Goal: Task Accomplishment & Management: Use online tool/utility

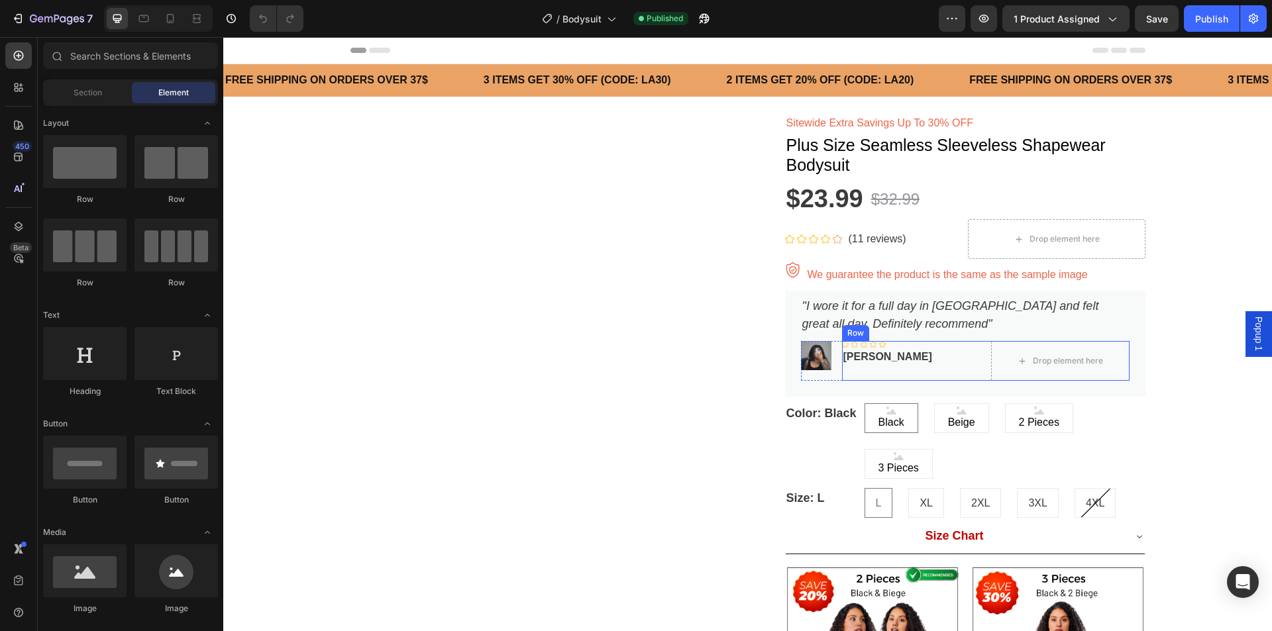
scroll to position [199, 0]
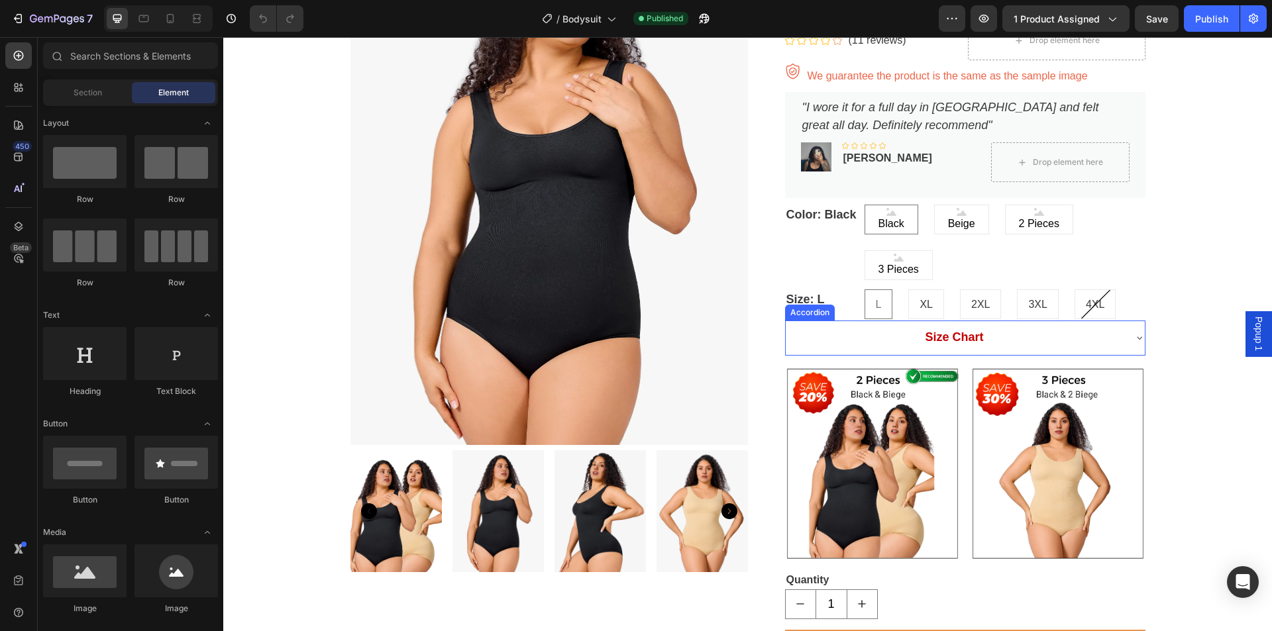
click at [965, 342] on strong "Size Chart" at bounding box center [954, 336] width 58 height 13
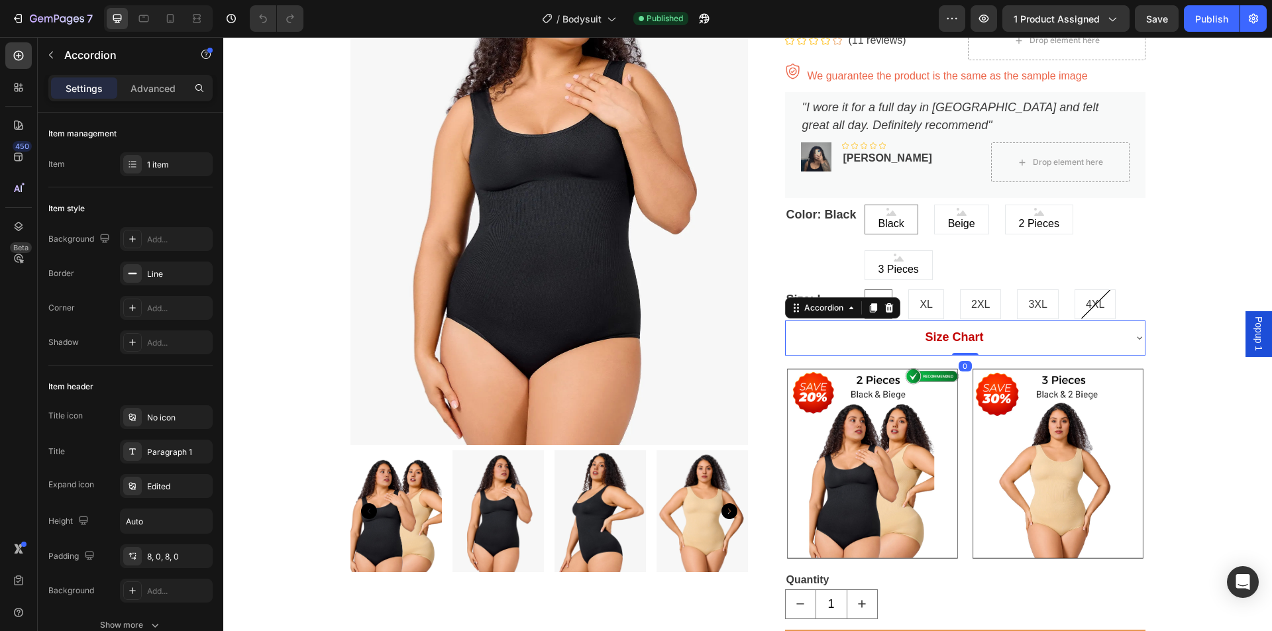
click at [1016, 339] on div "Size Chart" at bounding box center [954, 338] width 338 height 24
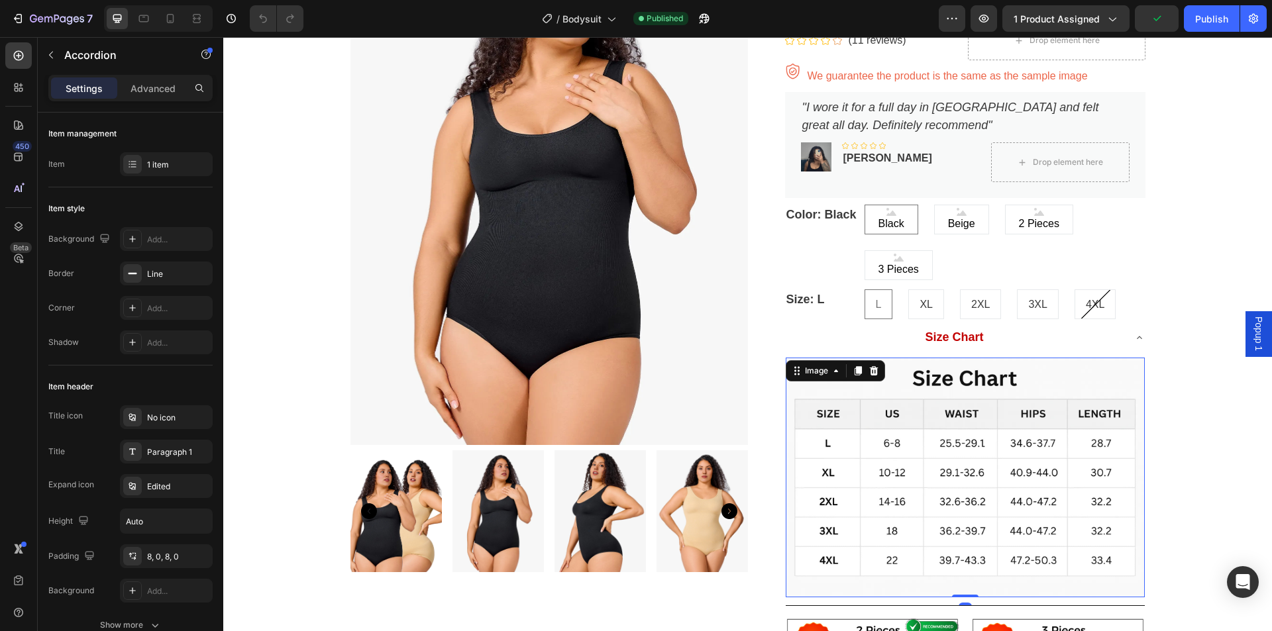
click at [1011, 440] on img at bounding box center [964, 477] width 359 height 239
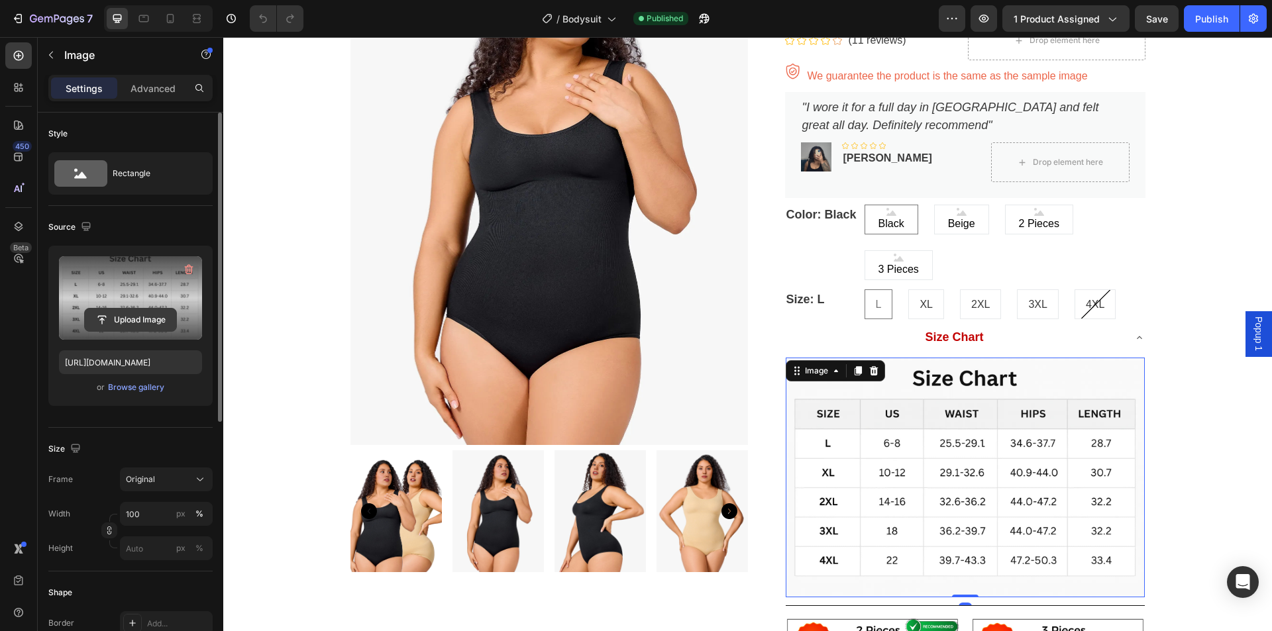
click at [124, 316] on input "file" at bounding box center [130, 320] width 91 height 23
click at [138, 322] on input "file" at bounding box center [130, 320] width 91 height 23
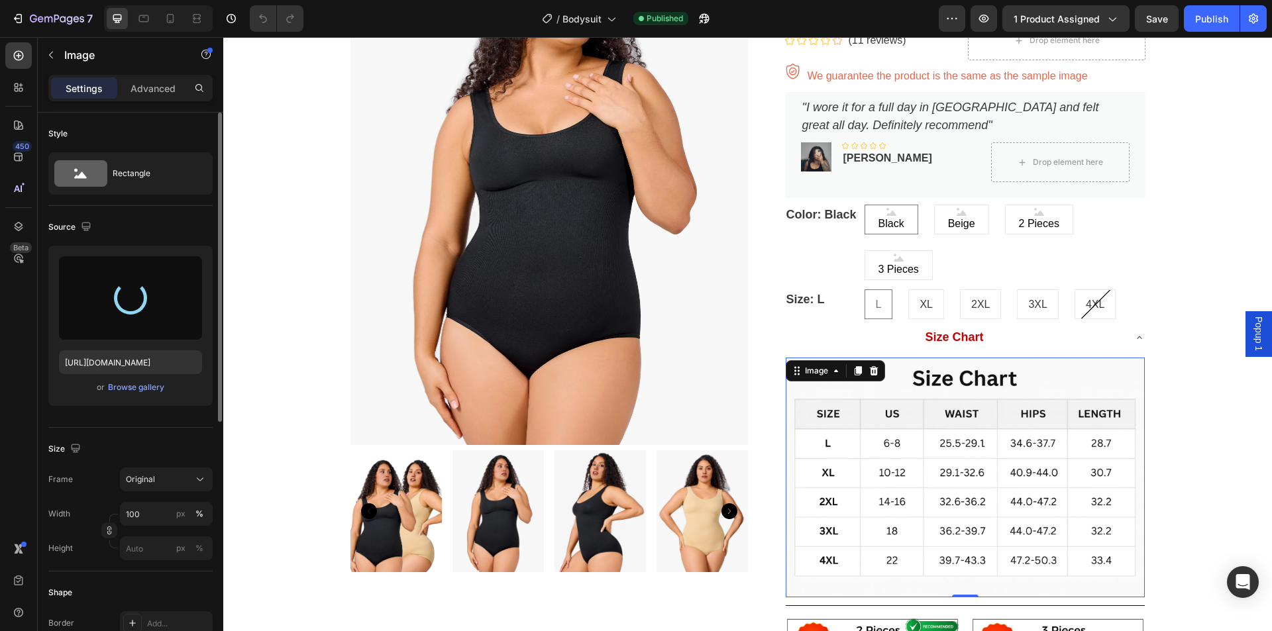
type input "[URL][DOMAIN_NAME]"
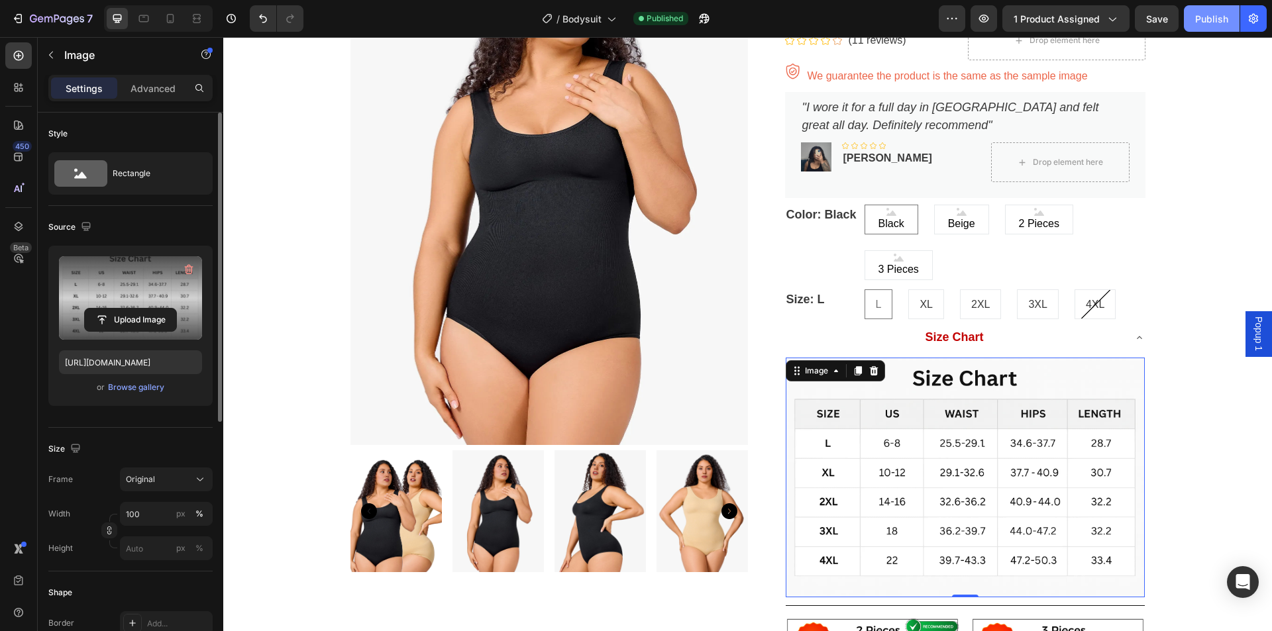
click at [1215, 19] on div "Publish" at bounding box center [1211, 19] width 33 height 14
click at [25, 22] on div "7" at bounding box center [51, 19] width 81 height 16
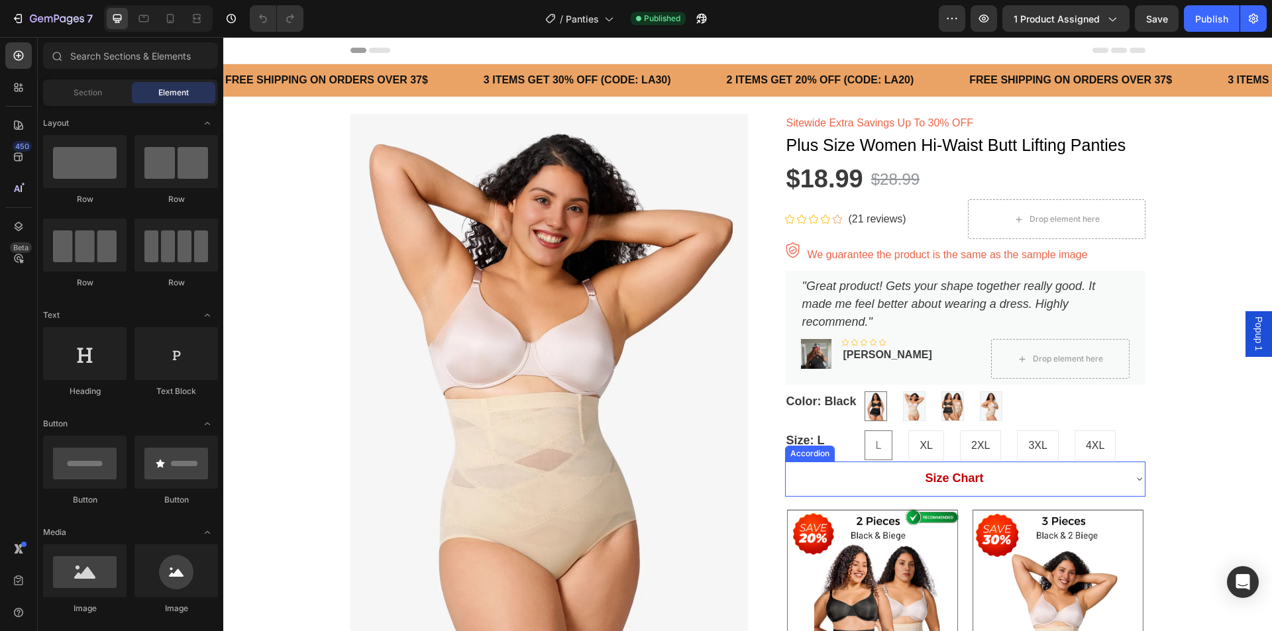
click at [956, 486] on p "Size Chart" at bounding box center [954, 479] width 58 height 20
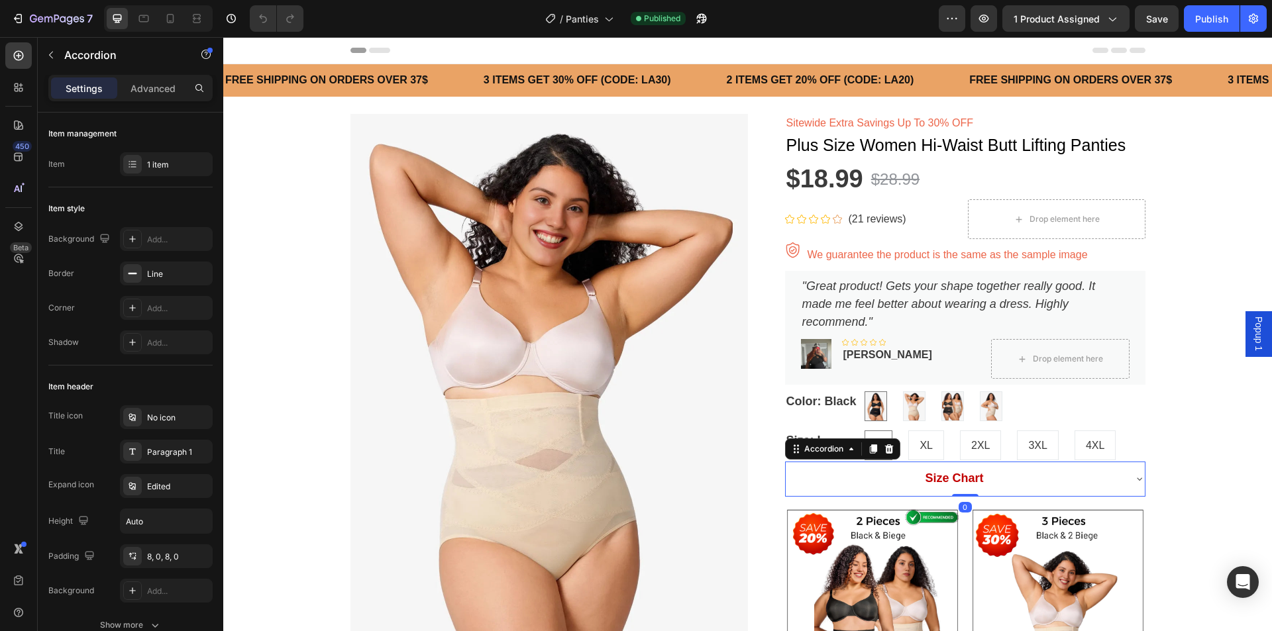
click at [1019, 476] on div "Size Chart" at bounding box center [954, 479] width 338 height 24
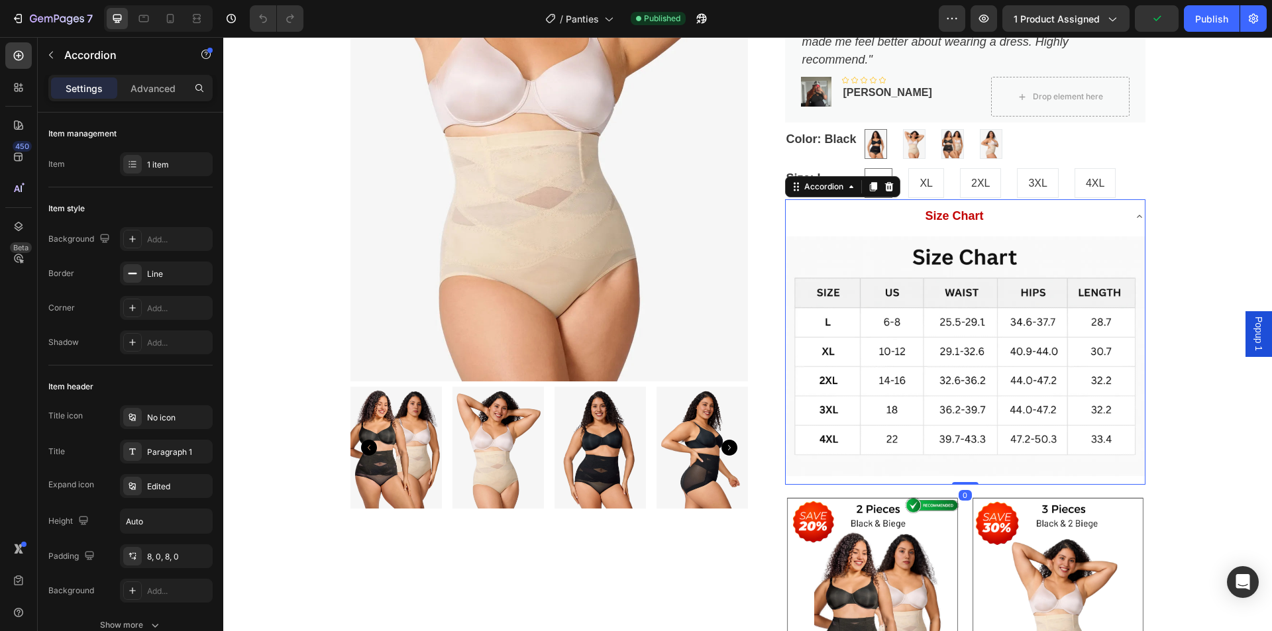
scroll to position [265, 0]
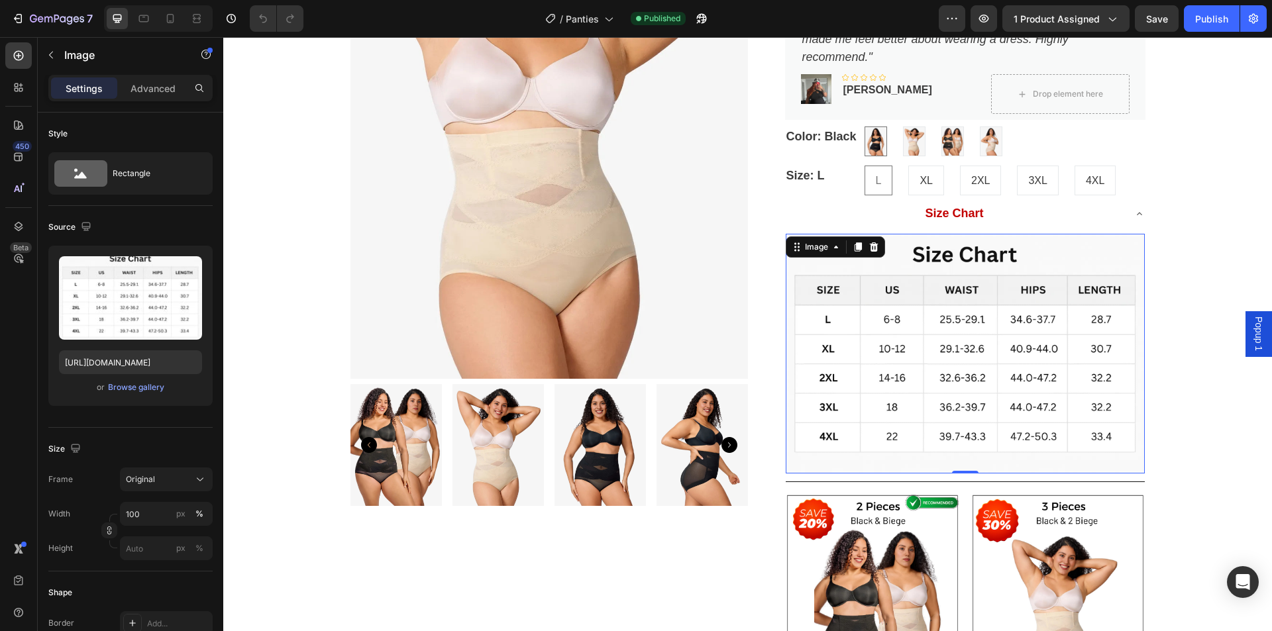
click at [1002, 358] on img at bounding box center [964, 353] width 359 height 239
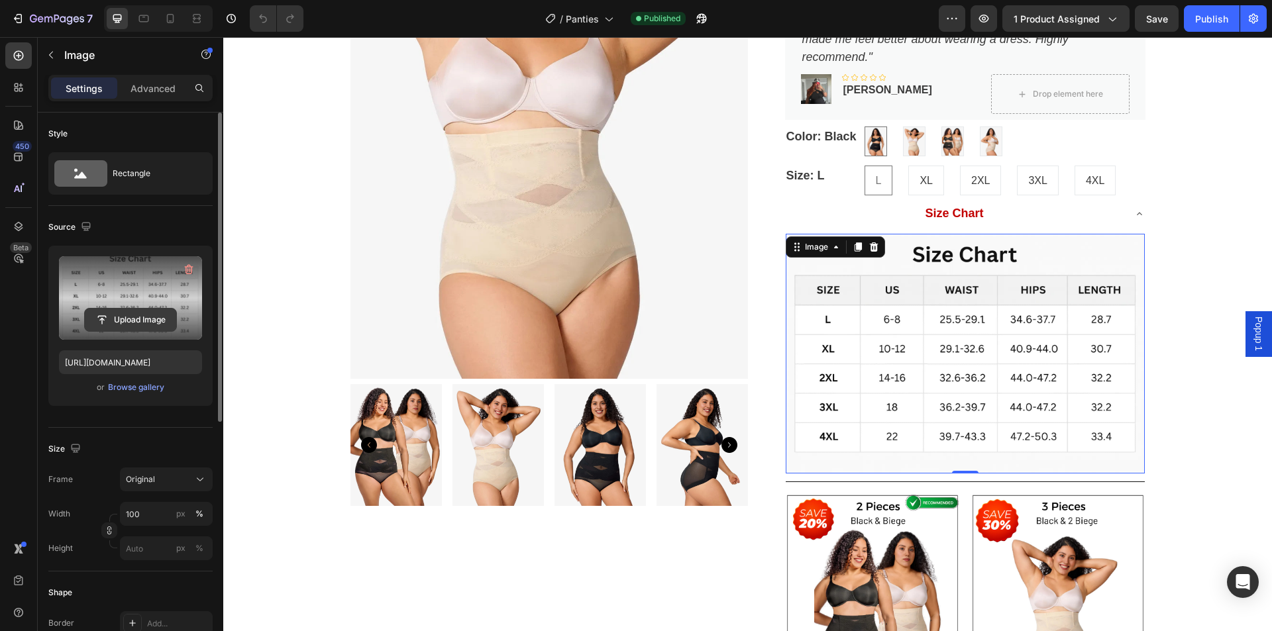
click at [133, 323] on input "file" at bounding box center [130, 320] width 91 height 23
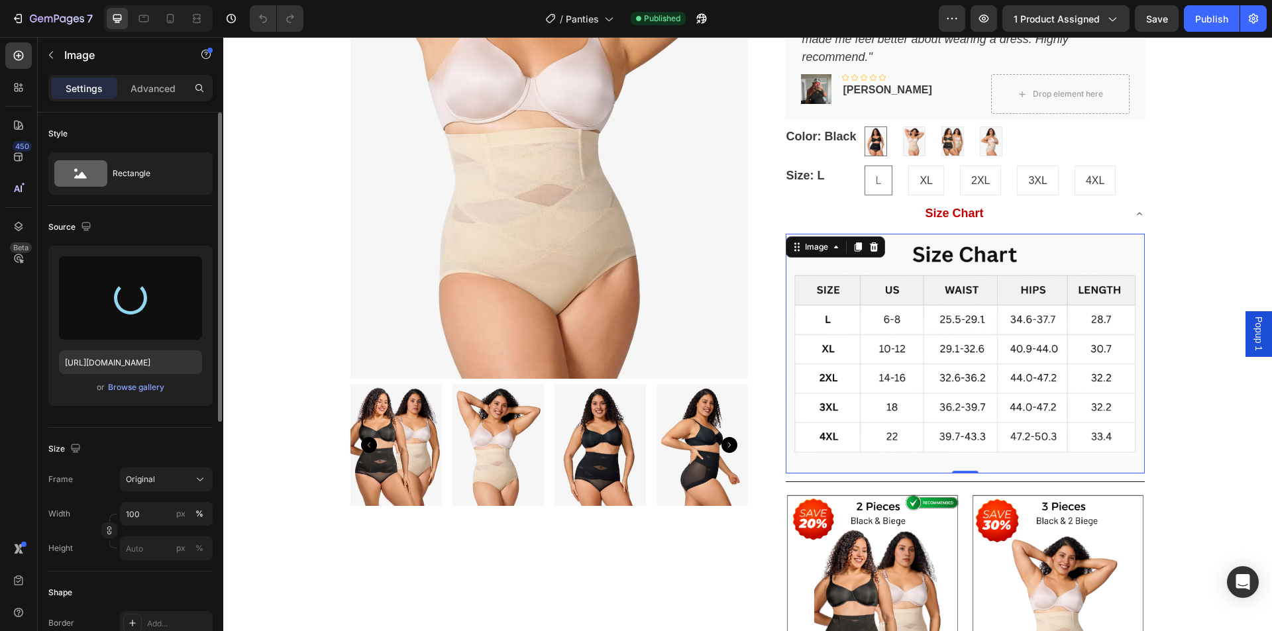
type input "[URL][DOMAIN_NAME]"
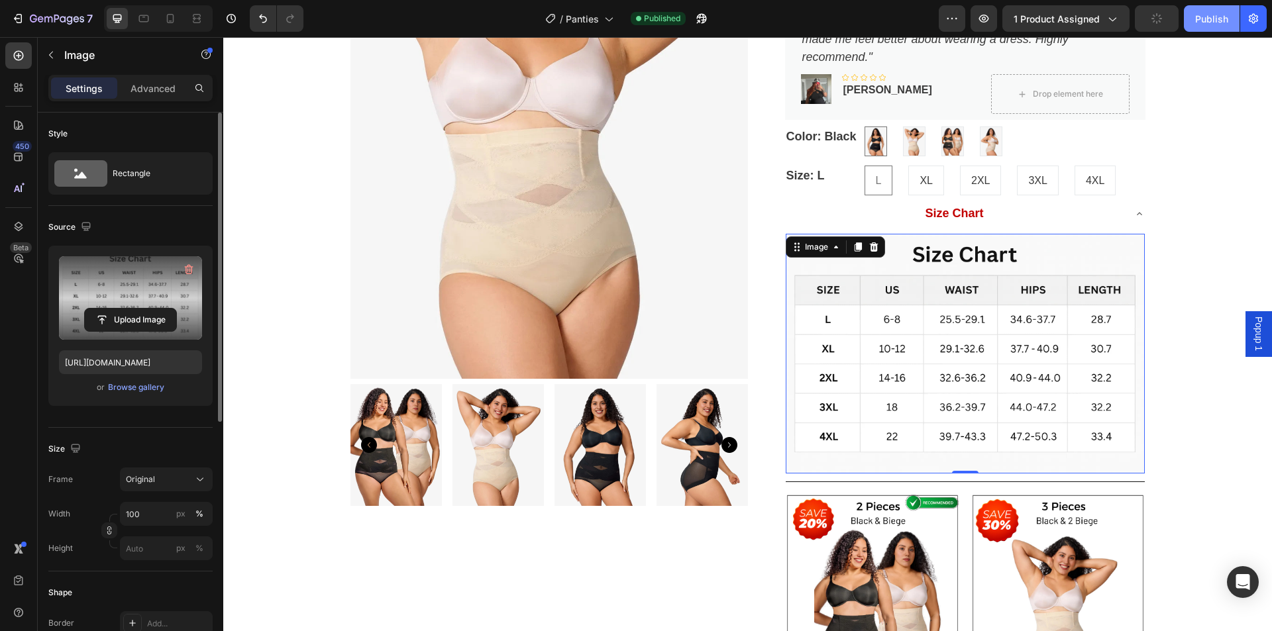
click at [1217, 19] on div "Publish" at bounding box center [1211, 19] width 33 height 14
click at [32, 13] on div "7" at bounding box center [61, 19] width 63 height 16
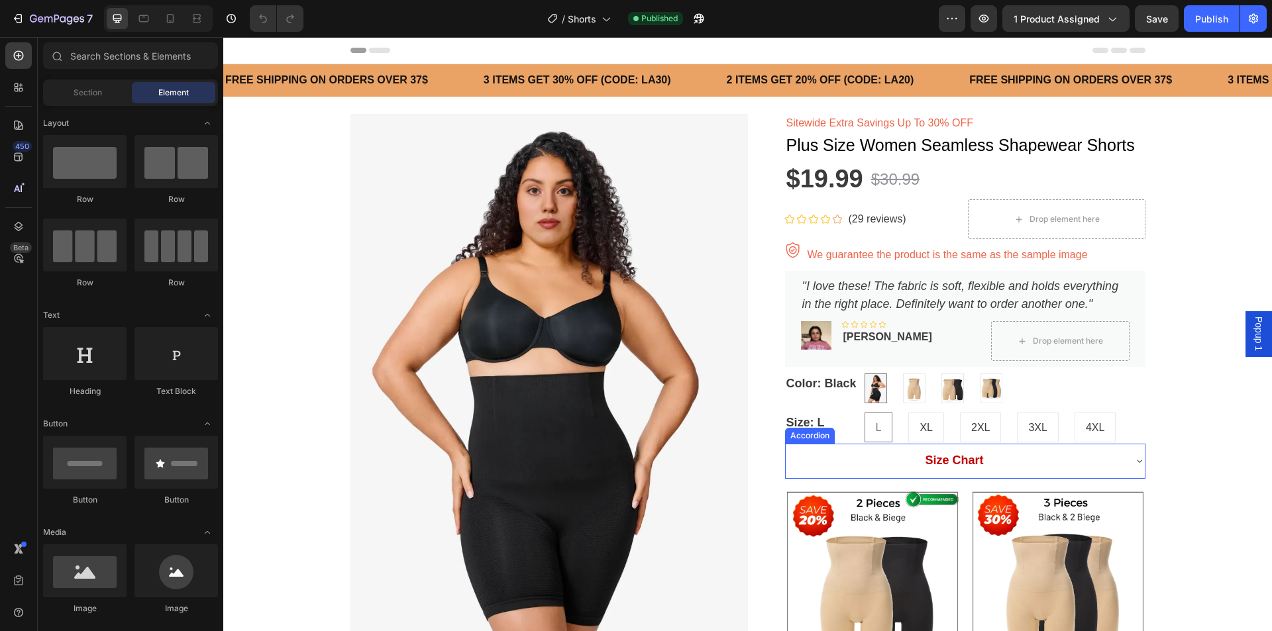
click at [1020, 460] on div "Size Chart" at bounding box center [954, 461] width 338 height 24
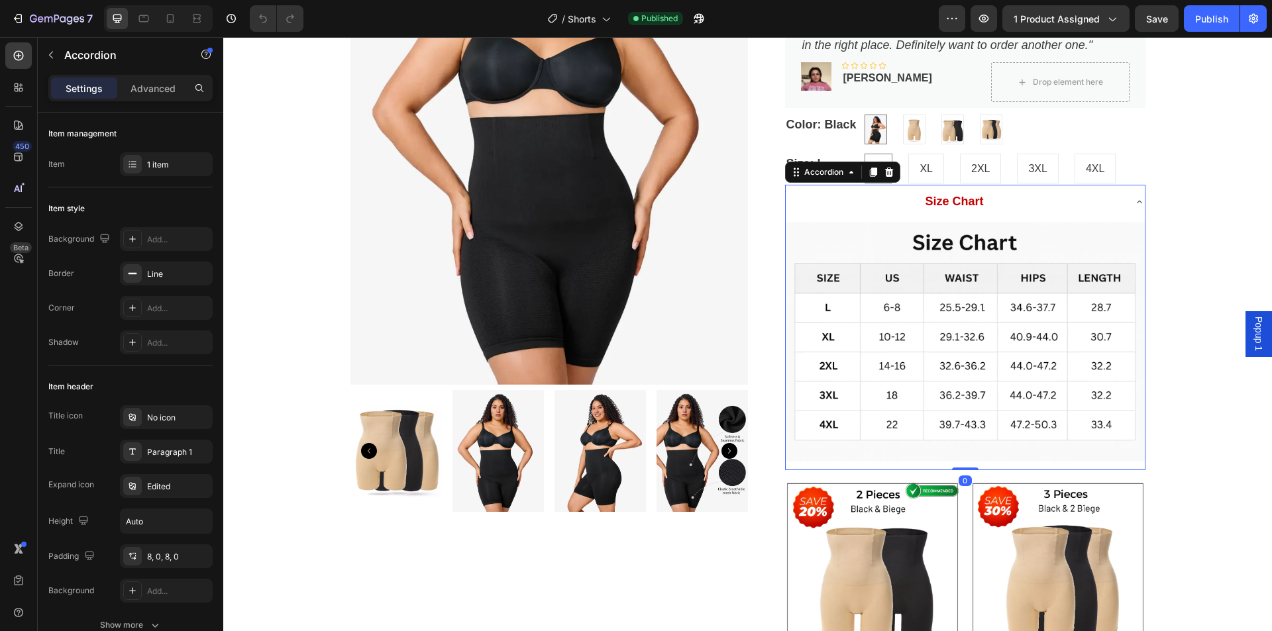
scroll to position [265, 0]
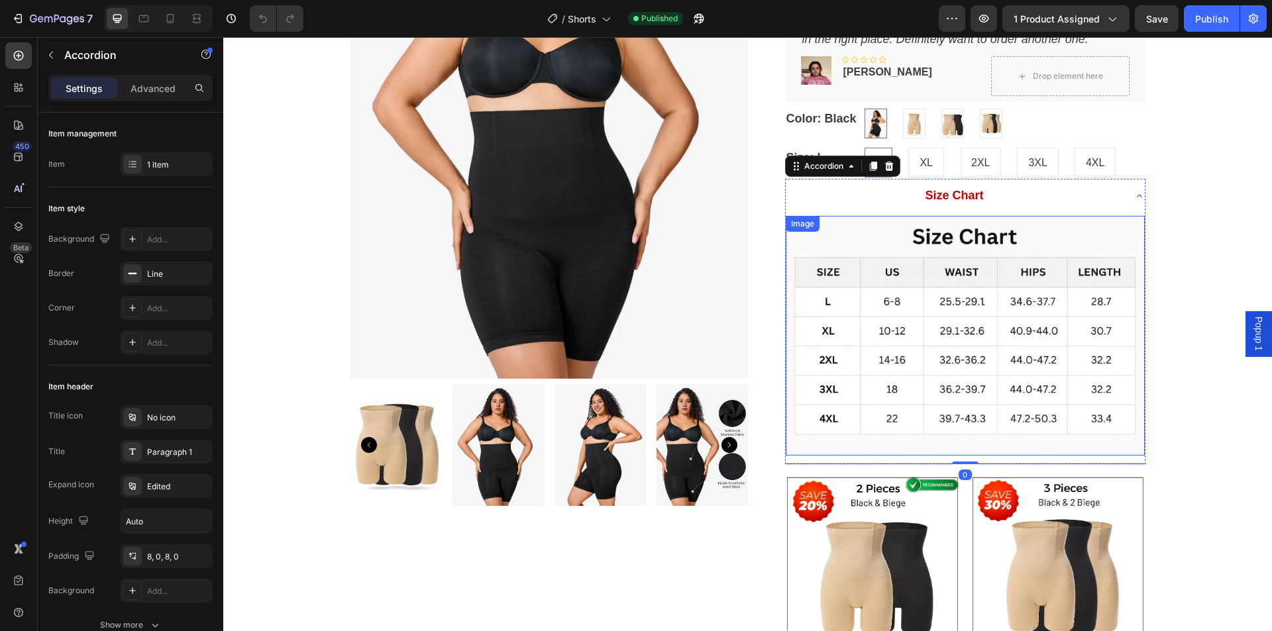
click at [982, 364] on img at bounding box center [964, 335] width 359 height 239
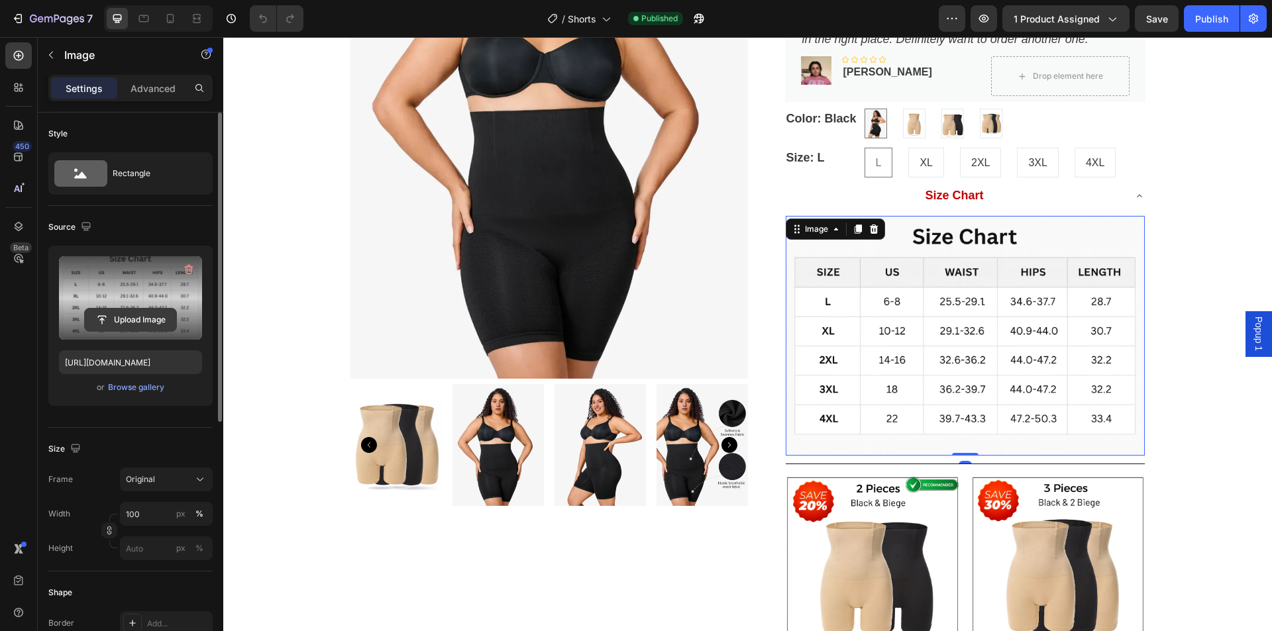
click at [129, 322] on input "file" at bounding box center [130, 320] width 91 height 23
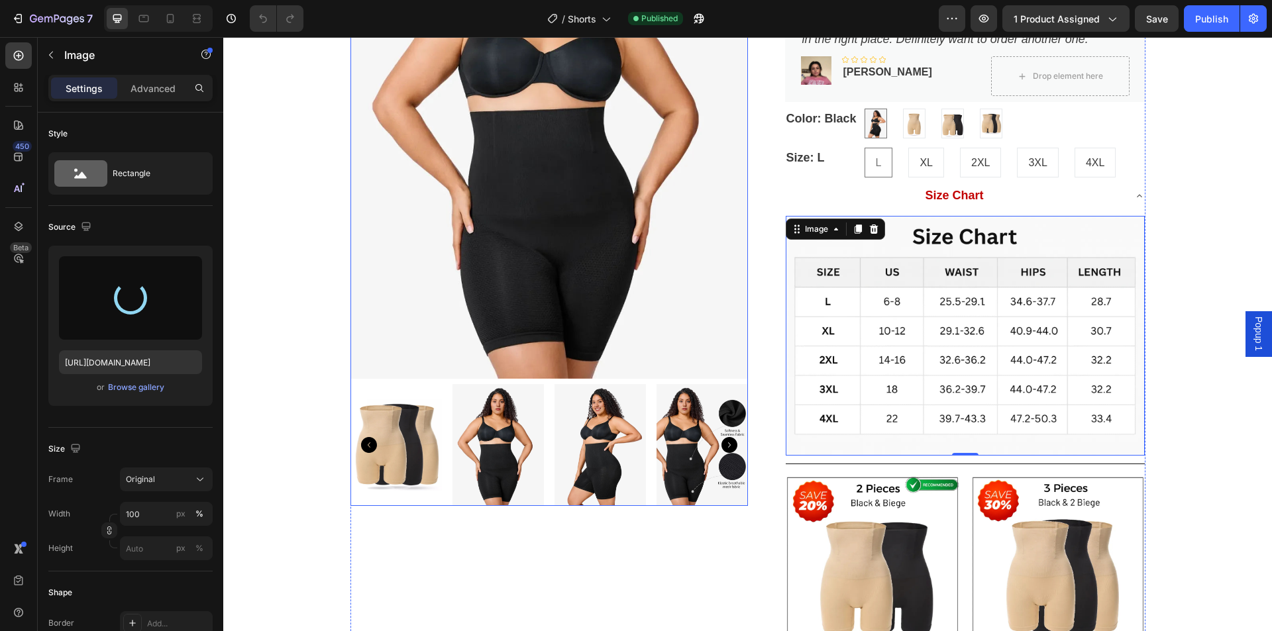
type input "[URL][DOMAIN_NAME]"
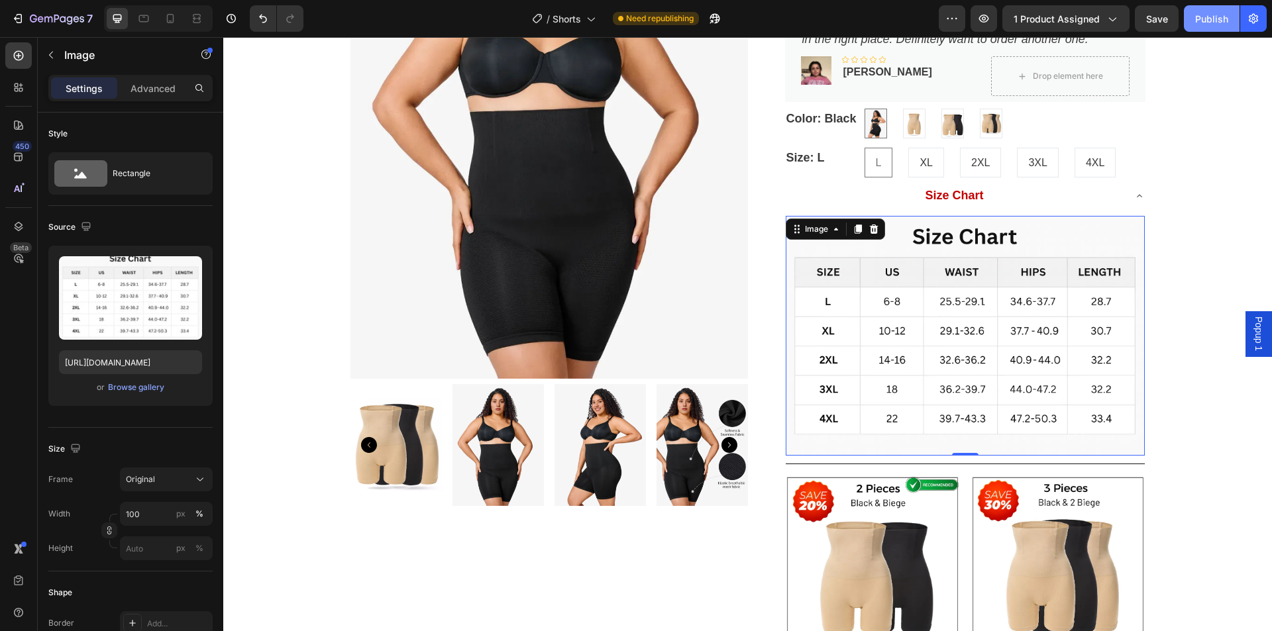
click at [1207, 18] on div "Publish" at bounding box center [1211, 19] width 33 height 14
click at [44, 20] on icon "button" at bounding box center [57, 19] width 54 height 11
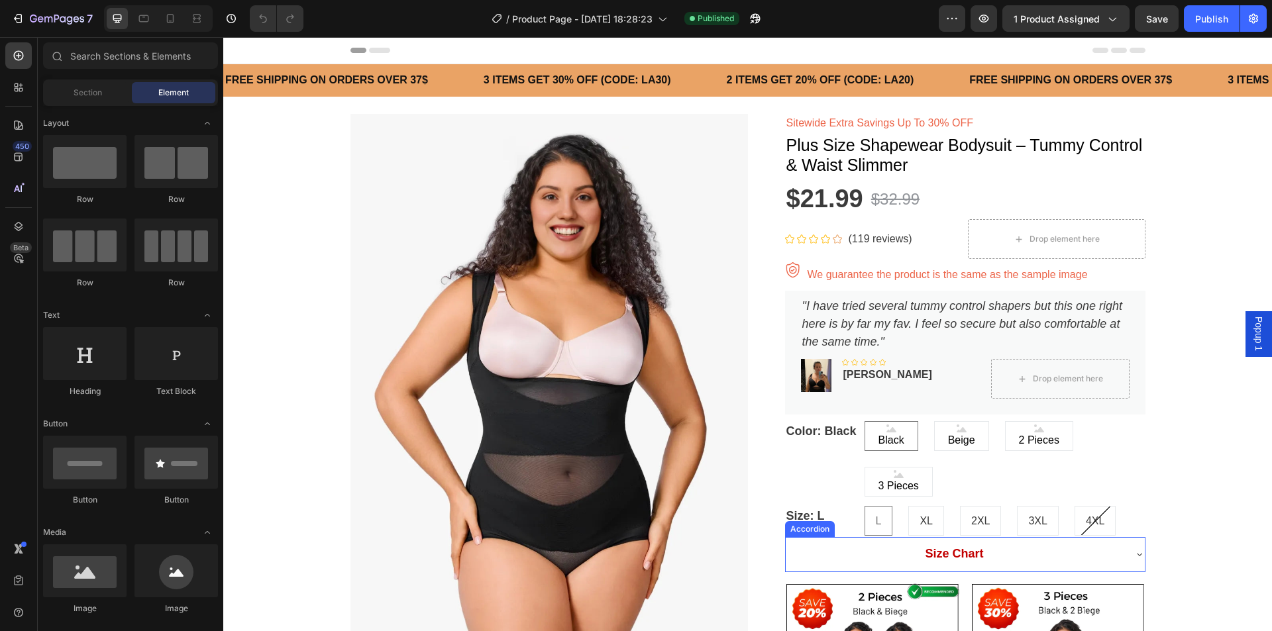
click at [994, 554] on div "Size Chart" at bounding box center [954, 554] width 338 height 24
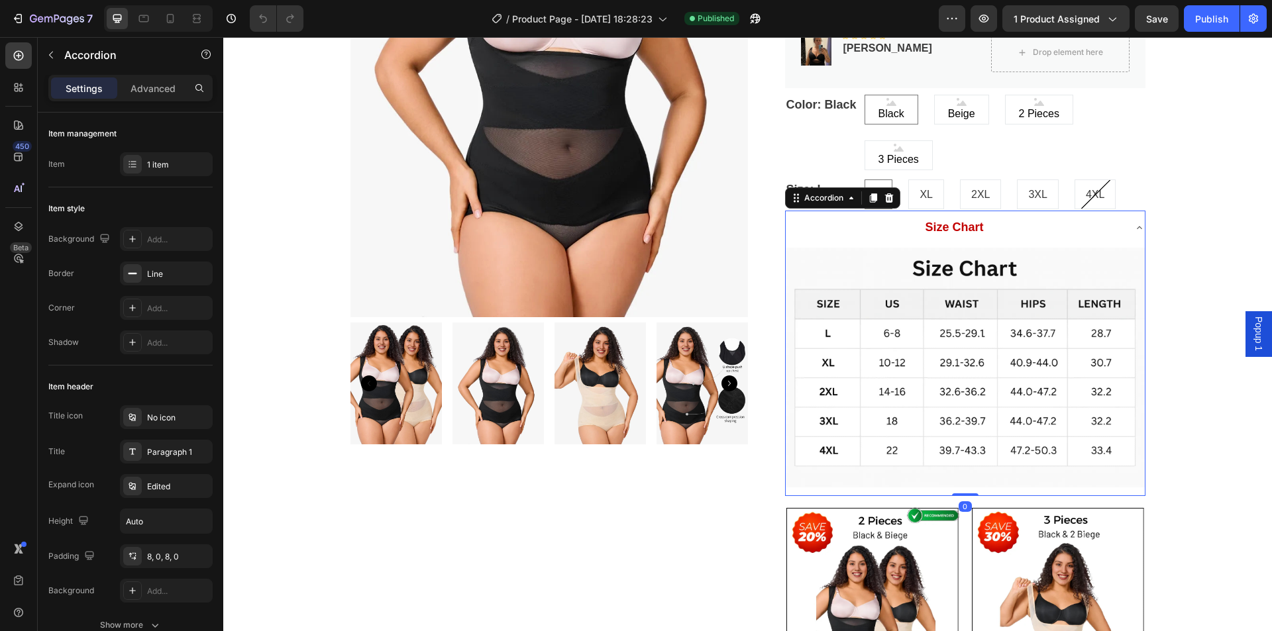
scroll to position [331, 0]
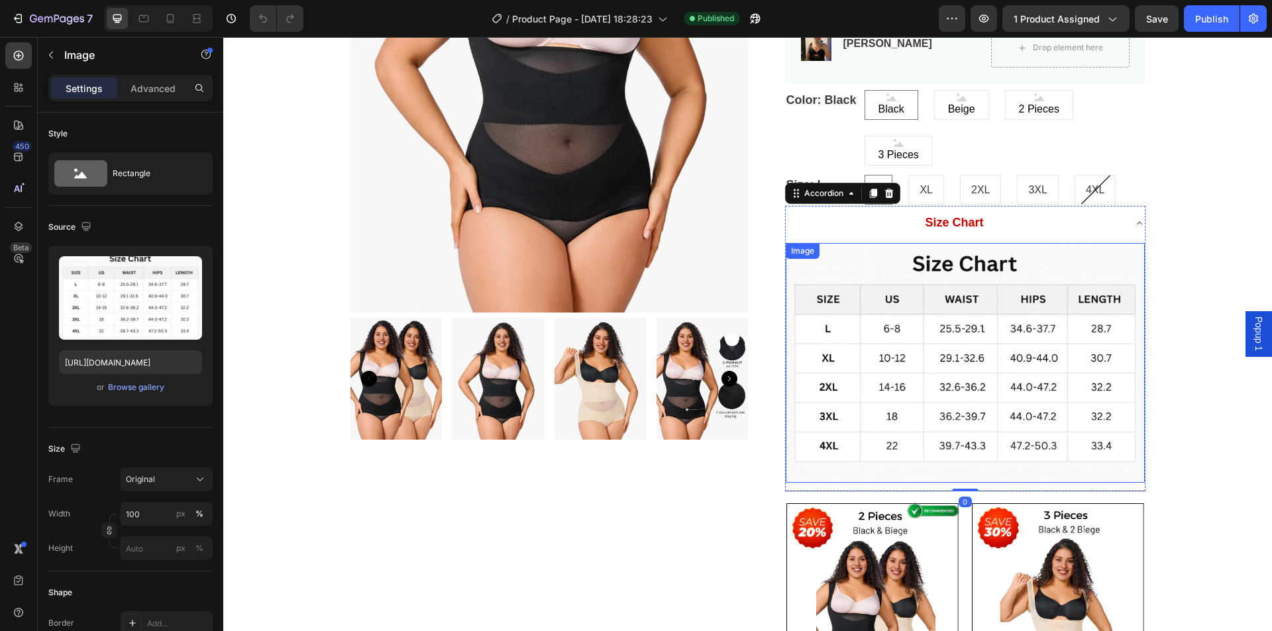
click at [966, 373] on img at bounding box center [964, 362] width 359 height 239
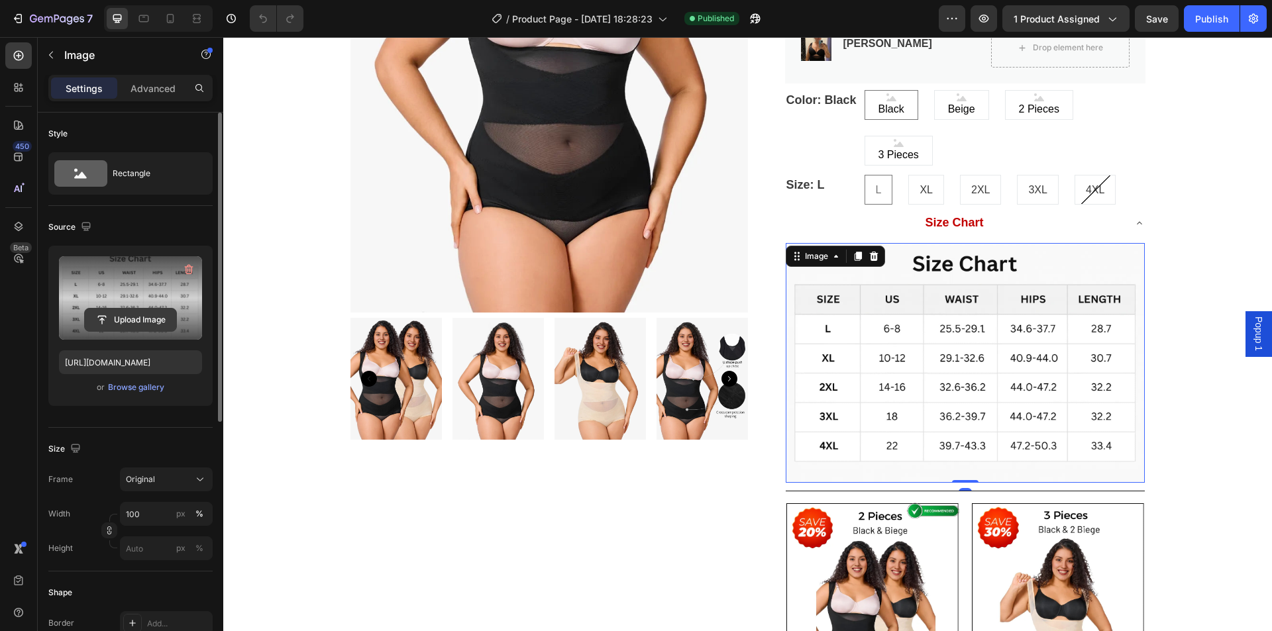
click at [137, 315] on input "file" at bounding box center [130, 320] width 91 height 23
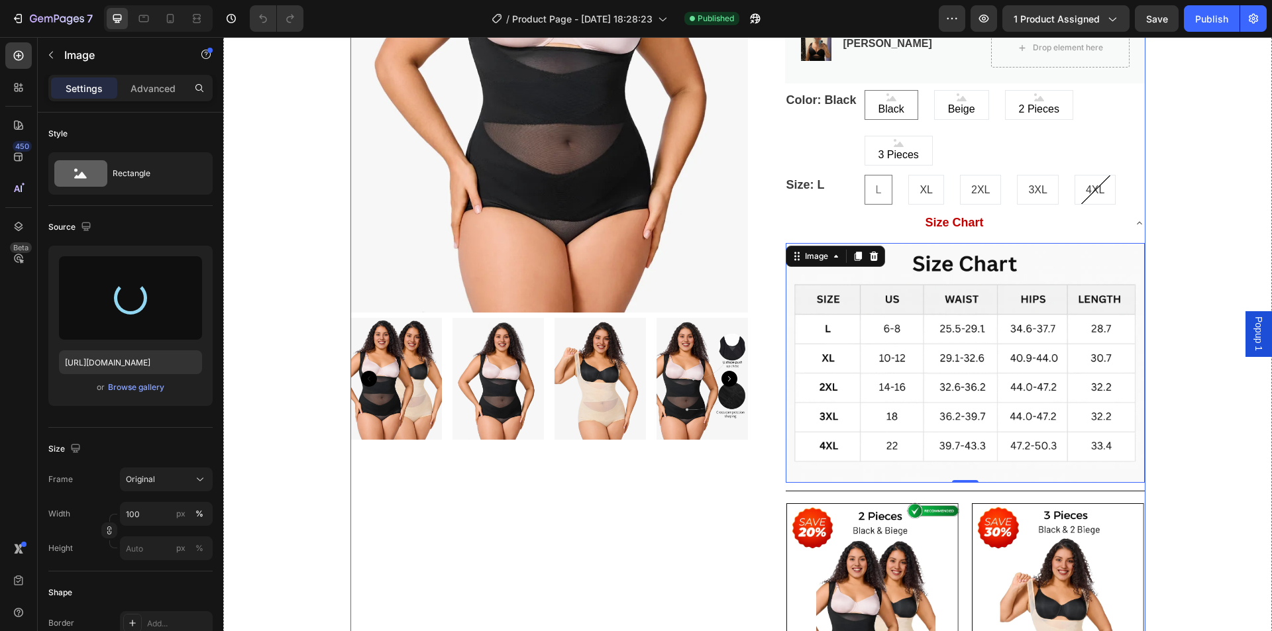
type input "[URL][DOMAIN_NAME]"
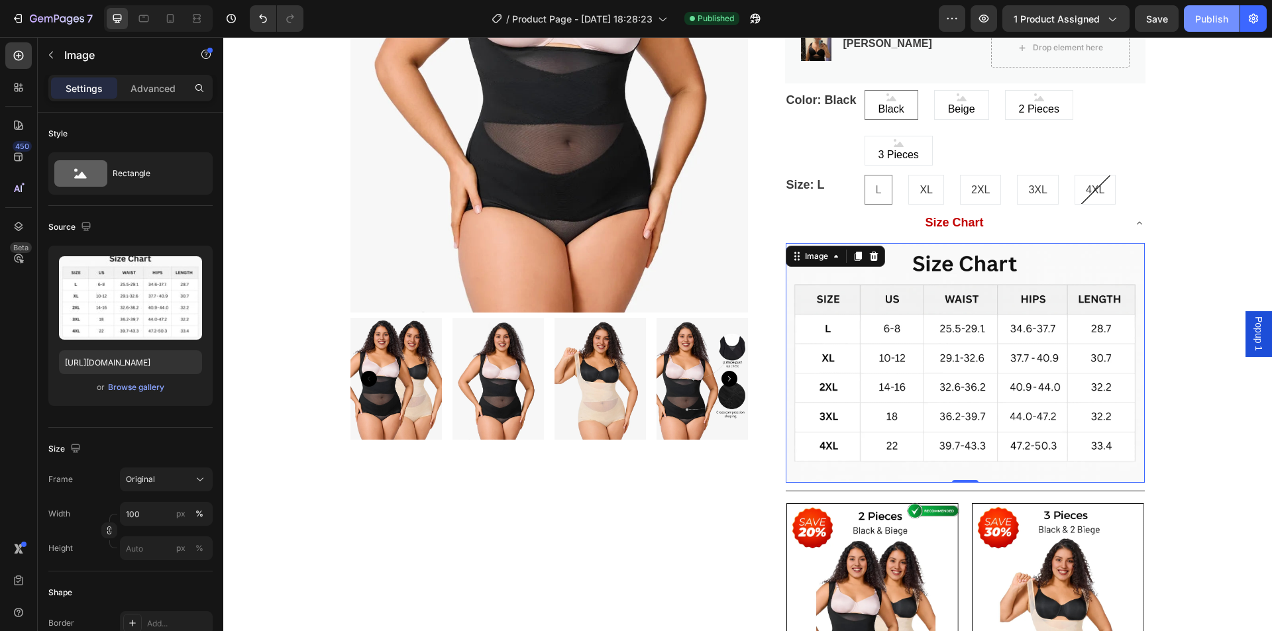
click at [1203, 16] on div "Publish" at bounding box center [1211, 19] width 33 height 14
click at [1201, 21] on div "Publish" at bounding box center [1211, 19] width 33 height 14
